Goal: Task Accomplishment & Management: Manage account settings

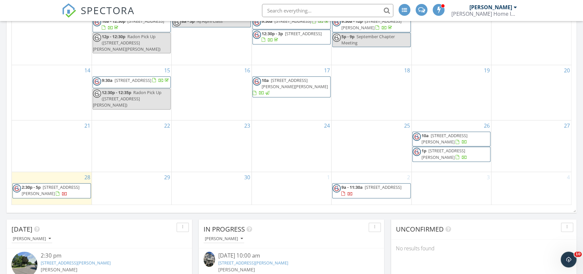
scroll to position [219, 0]
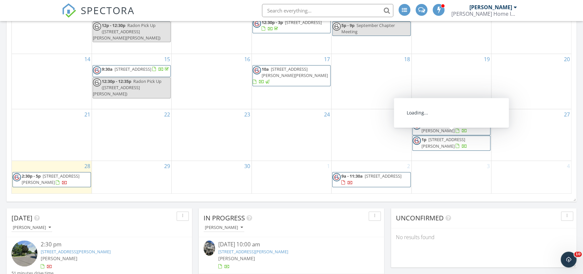
click at [474, 136] on span "1p [STREET_ADDRESS][PERSON_NAME]" at bounding box center [452, 142] width 78 height 13
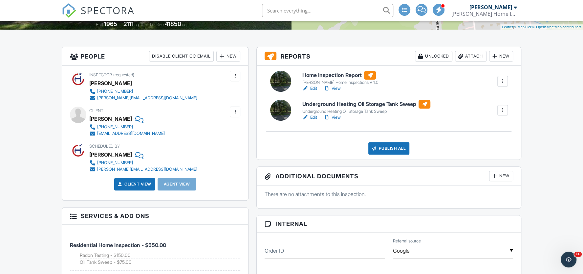
click at [313, 92] on link "Edit" at bounding box center [309, 88] width 15 height 7
